Goal: Task Accomplishment & Management: Use online tool/utility

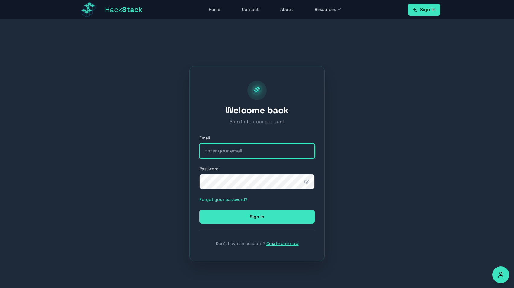
click at [248, 152] on input "email" at bounding box center [256, 151] width 115 height 15
type input "customer@hackstack.app"
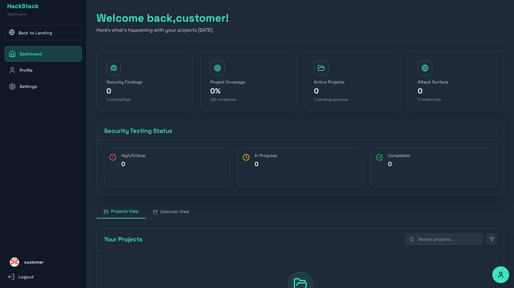
click at [45, 65] on link "Profile" at bounding box center [43, 70] width 77 height 15
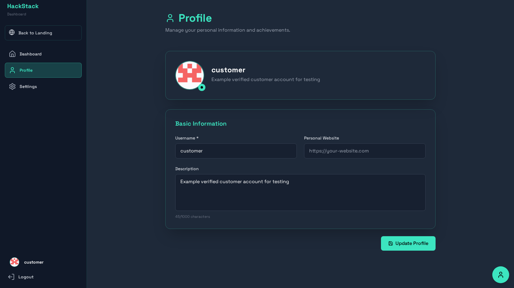
click at [46, 82] on link "Settings" at bounding box center [43, 86] width 77 height 15
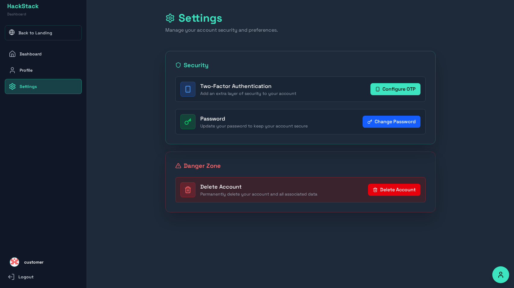
click at [44, 36] on link "Back to Landing" at bounding box center [43, 32] width 77 height 15
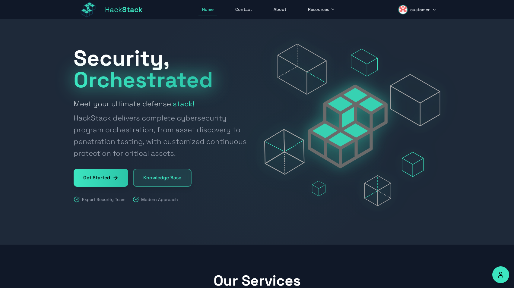
click at [416, 13] on button "customer" at bounding box center [418, 9] width 46 height 14
click at [410, 36] on link "Profile" at bounding box center [411, 39] width 57 height 13
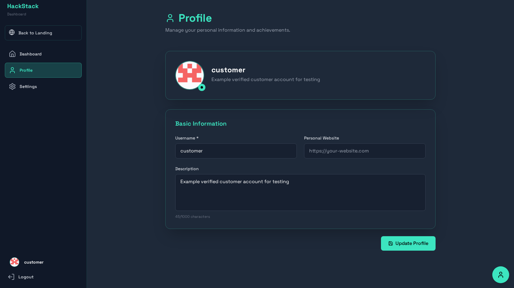
click at [49, 56] on link "Dashboard" at bounding box center [43, 53] width 77 height 15
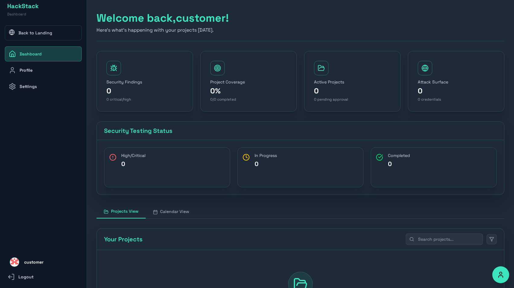
click at [55, 36] on link "Back to Landing" at bounding box center [43, 32] width 77 height 15
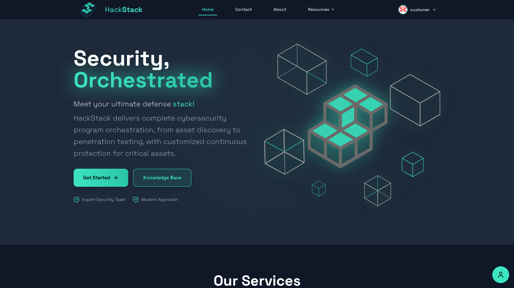
click at [425, 10] on span "customer" at bounding box center [419, 10] width 19 height 6
click at [414, 43] on link "Profile" at bounding box center [411, 39] width 57 height 13
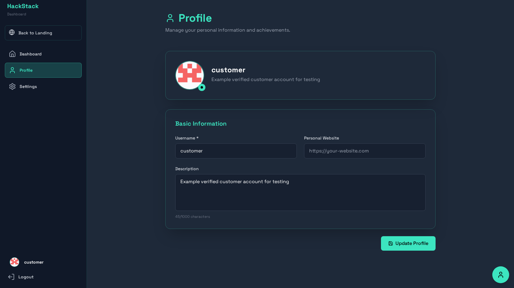
click at [66, 55] on link "Dashboard" at bounding box center [43, 53] width 77 height 15
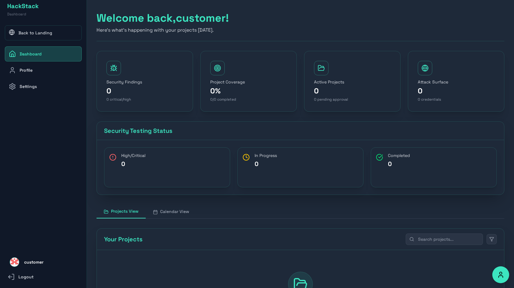
click at [51, 30] on link "Back to Landing" at bounding box center [43, 32] width 77 height 15
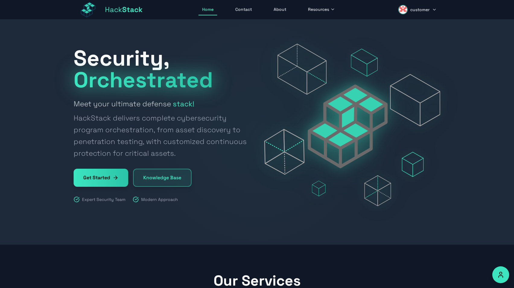
click at [431, 13] on button "customer" at bounding box center [418, 9] width 46 height 14
click at [407, 71] on button "Sign Out" at bounding box center [411, 65] width 57 height 13
click at [426, 9] on span "Sign In" at bounding box center [428, 9] width 16 height 7
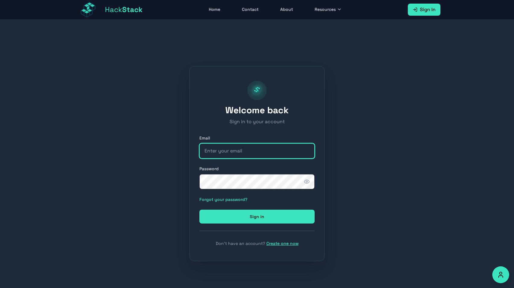
click at [239, 153] on input "email" at bounding box center [256, 151] width 115 height 15
type input "tomer@hackstack.app"
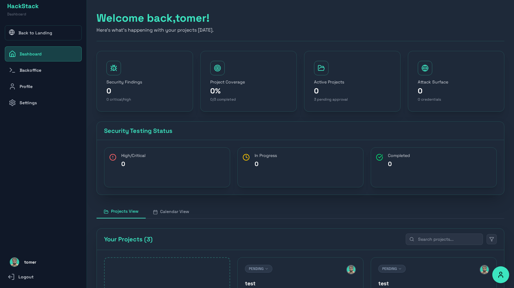
click at [59, 66] on link "Backoffice" at bounding box center [43, 70] width 77 height 15
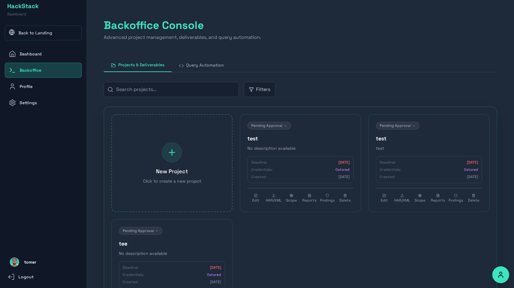
scroll to position [11, 0]
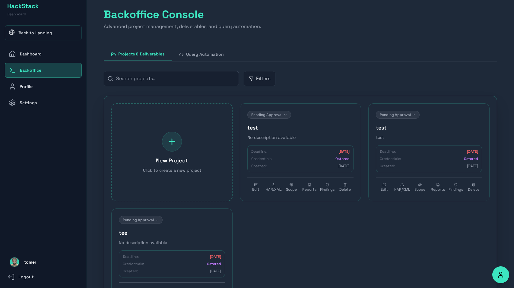
click at [194, 52] on button "Query Automation" at bounding box center [201, 54] width 59 height 14
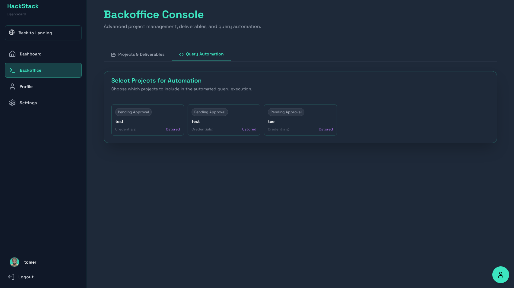
click at [141, 57] on button "Projects & Deliverables" at bounding box center [138, 54] width 68 height 14
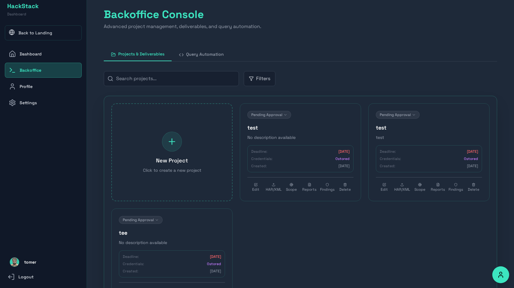
click at [204, 59] on button "Query Automation" at bounding box center [201, 54] width 59 height 14
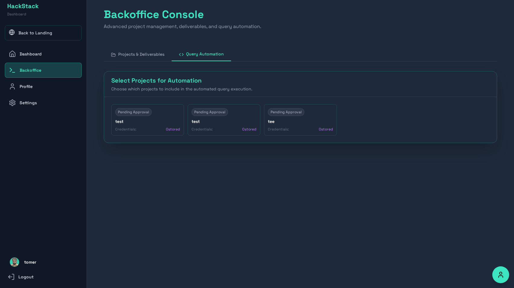
click at [154, 118] on div "Pending Approval test Credentials: 0 stored" at bounding box center [147, 119] width 73 height 31
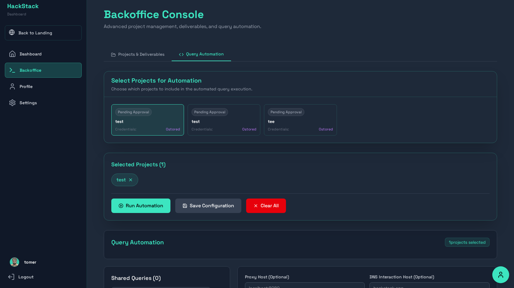
type textarea "# Company Owned Frontend Node Modules # Active; independent; focused import jso…"
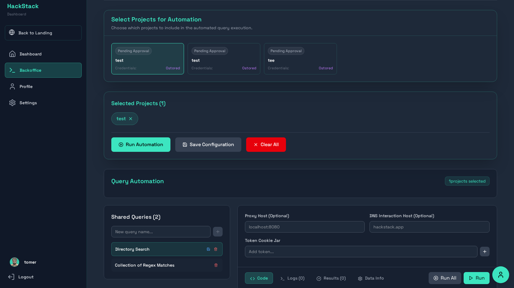
click at [164, 63] on h4 "test" at bounding box center [147, 60] width 65 height 6
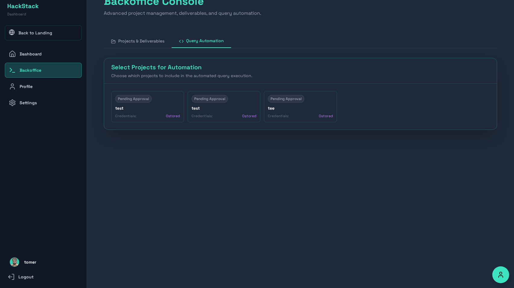
scroll to position [0, 0]
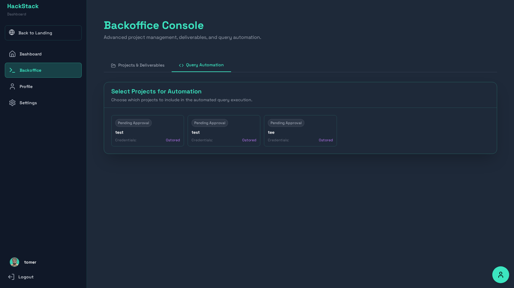
click at [156, 67] on button "Projects & Deliverables" at bounding box center [138, 65] width 68 height 14
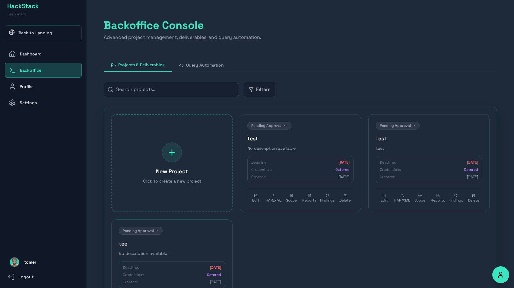
click at [206, 68] on button "Query Automation" at bounding box center [201, 65] width 59 height 14
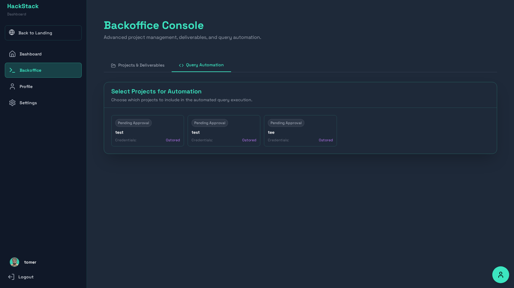
click at [149, 65] on button "Projects & Deliverables" at bounding box center [138, 65] width 68 height 14
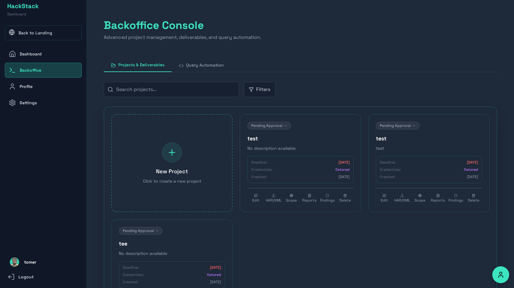
click at [194, 66] on button "Query Automation" at bounding box center [201, 65] width 59 height 14
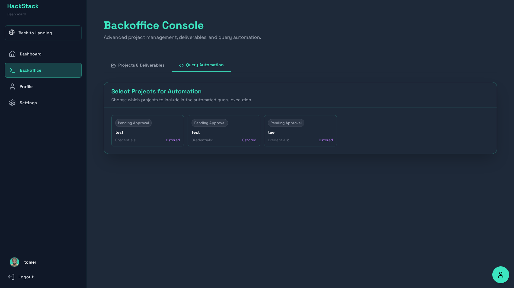
click at [157, 63] on button "Projects & Deliverables" at bounding box center [138, 65] width 68 height 14
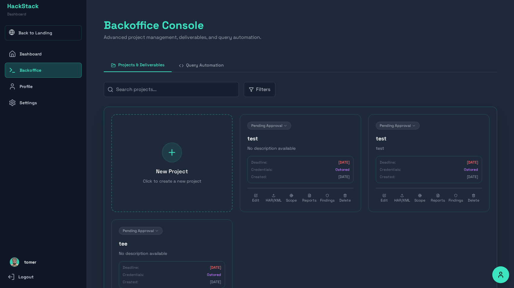
click at [200, 65] on button "Query Automation" at bounding box center [201, 65] width 59 height 14
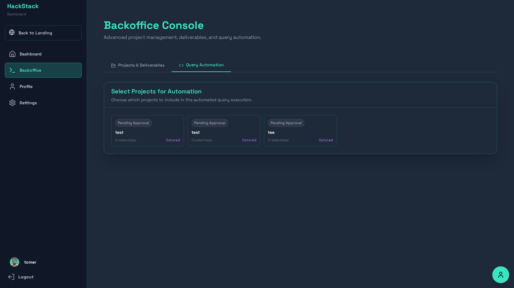
click at [165, 123] on div "Pending Approval" at bounding box center [147, 123] width 65 height 8
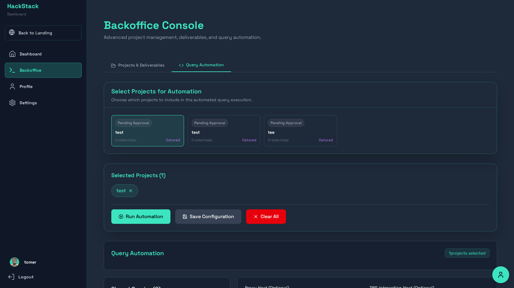
type textarea "# Company Owned Frontend Node Modules # Active; independent; focused import jso…"
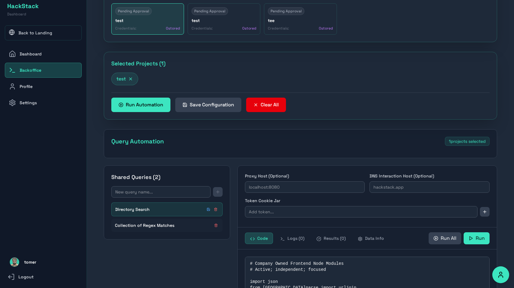
scroll to position [18, 0]
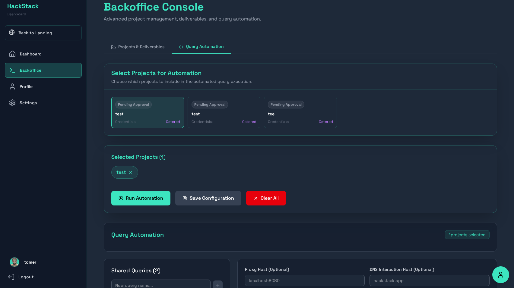
click at [192, 47] on button "Query Automation" at bounding box center [201, 47] width 59 height 14
click at [151, 48] on button "Projects & Deliverables" at bounding box center [138, 47] width 68 height 14
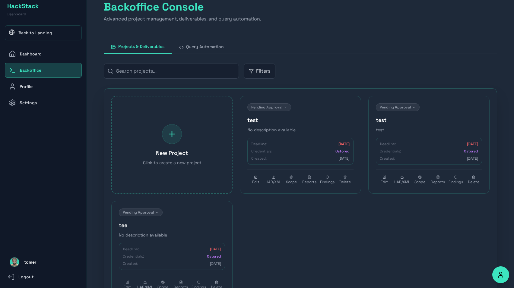
click at [202, 49] on button "Query Automation" at bounding box center [201, 47] width 59 height 14
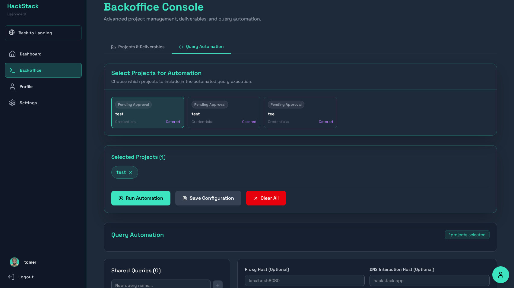
type textarea "# Company Owned Frontend Node Modules # Active; independent; focused import jso…"
click at [164, 106] on div "Pending Approval" at bounding box center [147, 105] width 65 height 8
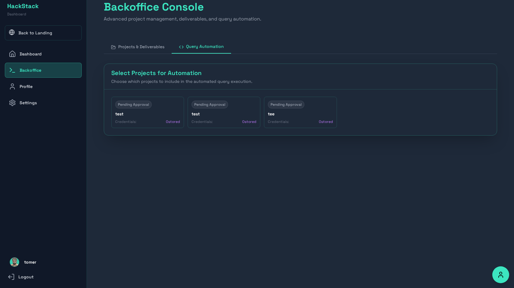
click at [154, 46] on button "Projects & Deliverables" at bounding box center [138, 47] width 68 height 14
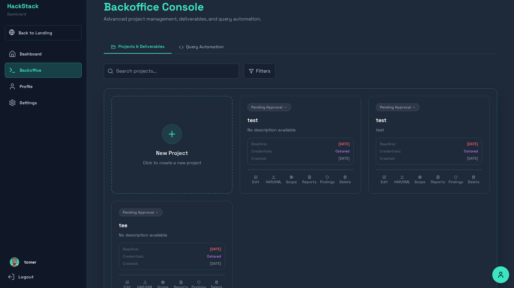
click at [203, 43] on button "Query Automation" at bounding box center [201, 47] width 59 height 14
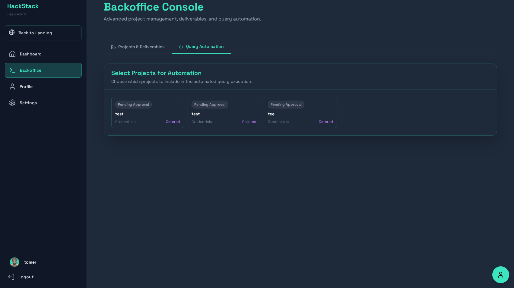
click at [144, 44] on button "Projects & Deliverables" at bounding box center [138, 47] width 68 height 14
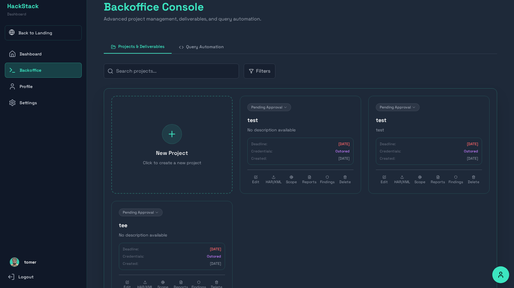
click at [198, 45] on button "Query Automation" at bounding box center [201, 47] width 59 height 14
